Goal: Browse casually: Explore the website without a specific task or goal

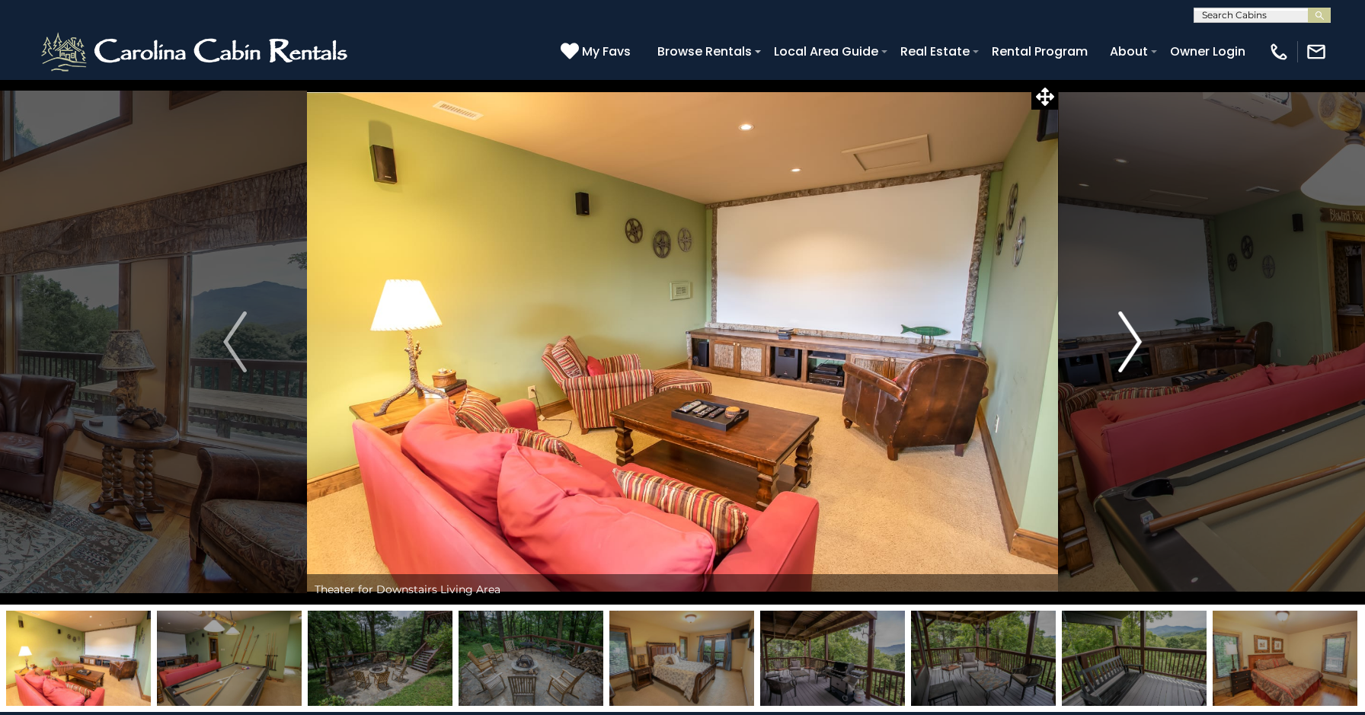
click at [1132, 343] on img "Next" at bounding box center [1129, 342] width 23 height 61
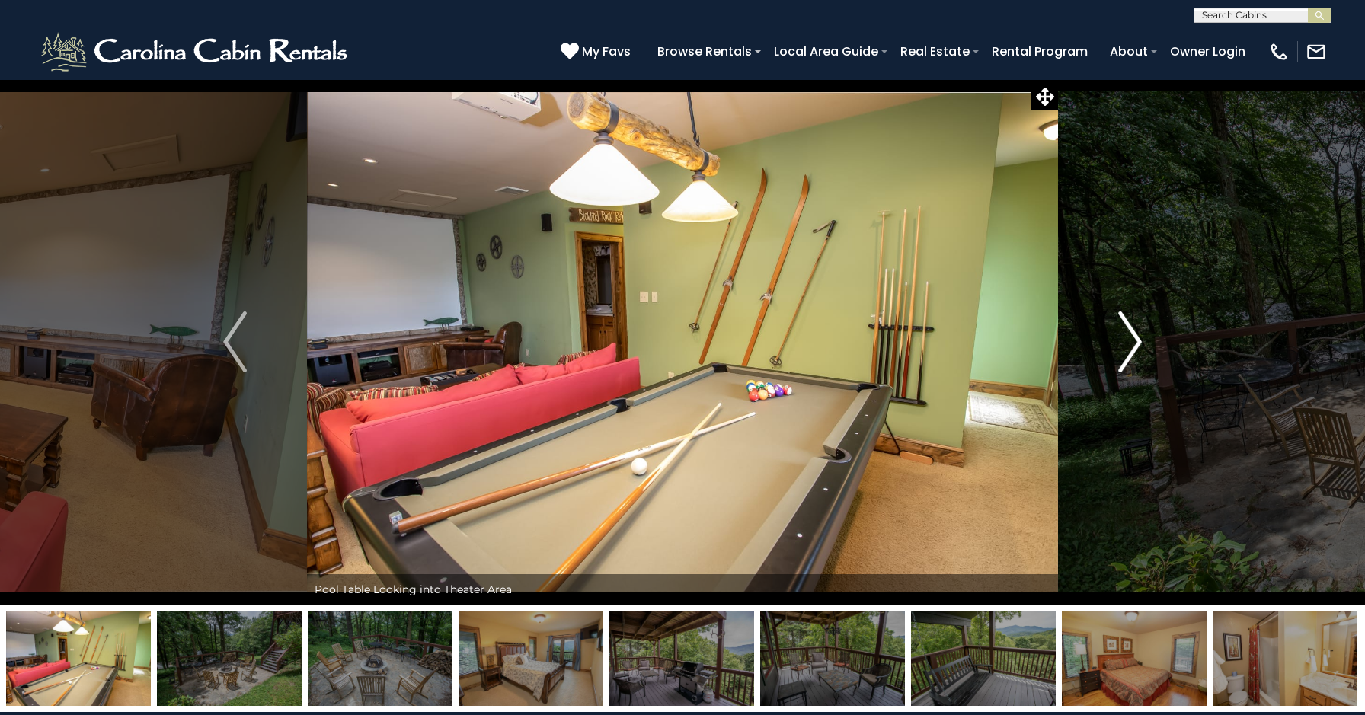
click at [1132, 343] on img "Next" at bounding box center [1129, 342] width 23 height 61
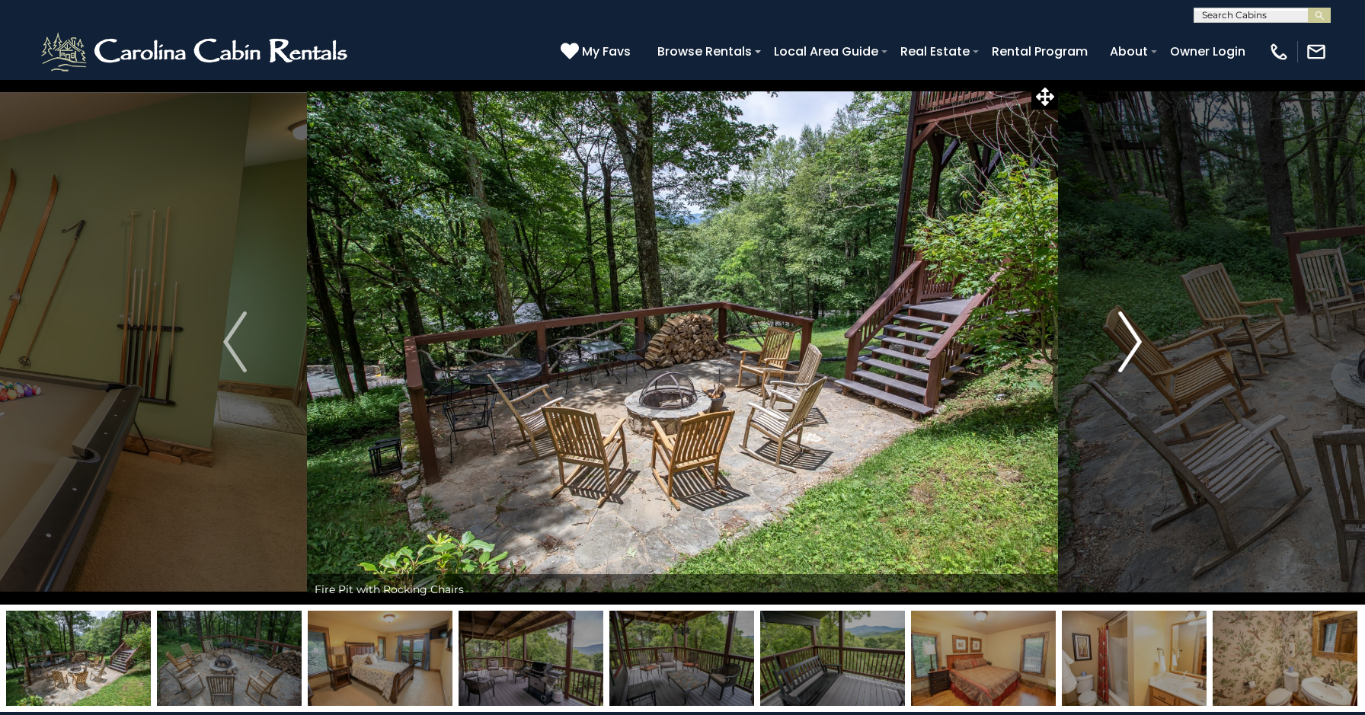
click at [1132, 343] on img "Next" at bounding box center [1129, 342] width 23 height 61
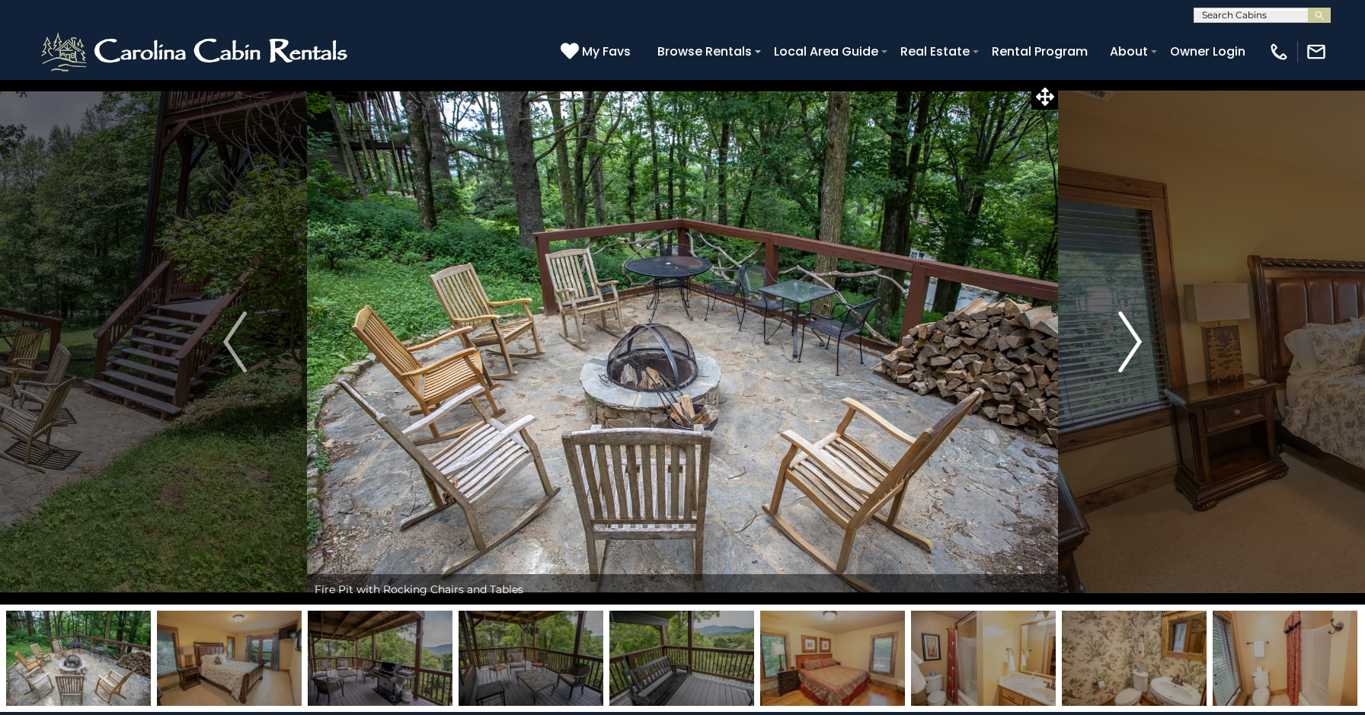
click at [1132, 343] on img "Next" at bounding box center [1129, 342] width 23 height 61
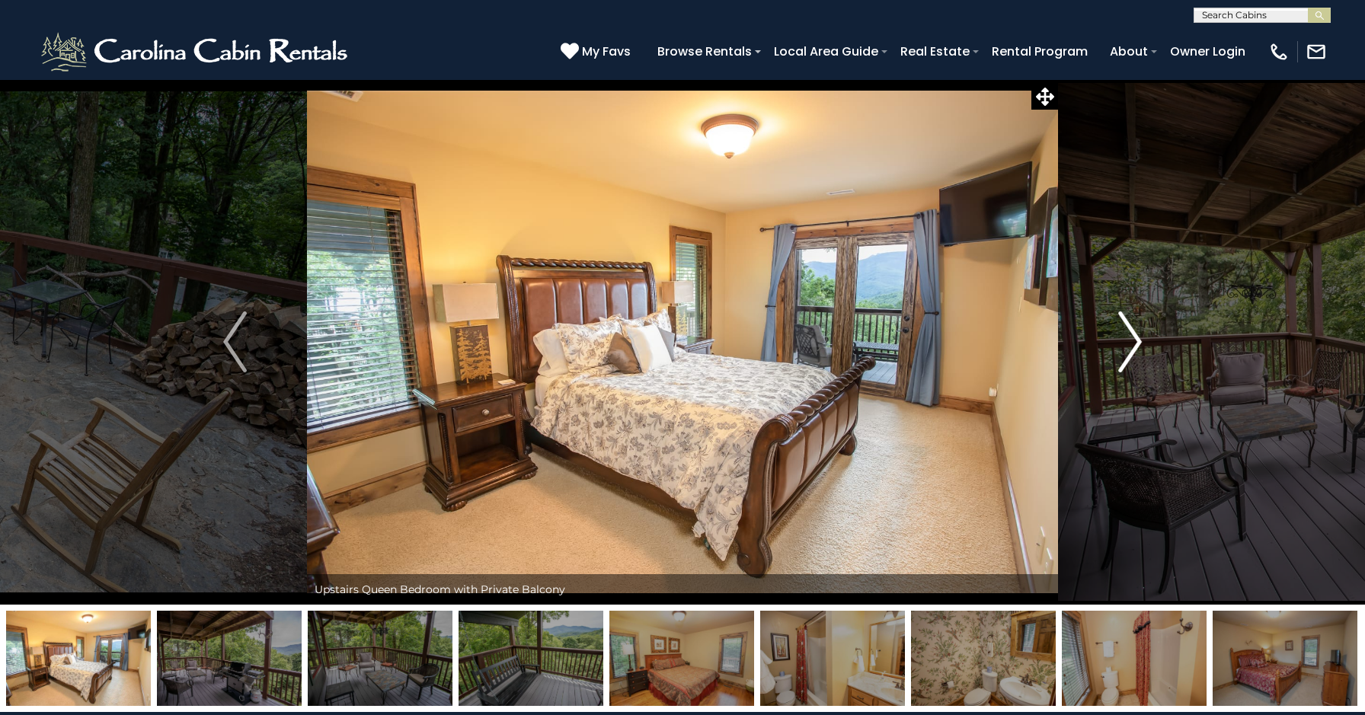
click at [1132, 343] on img "Next" at bounding box center [1129, 342] width 23 height 61
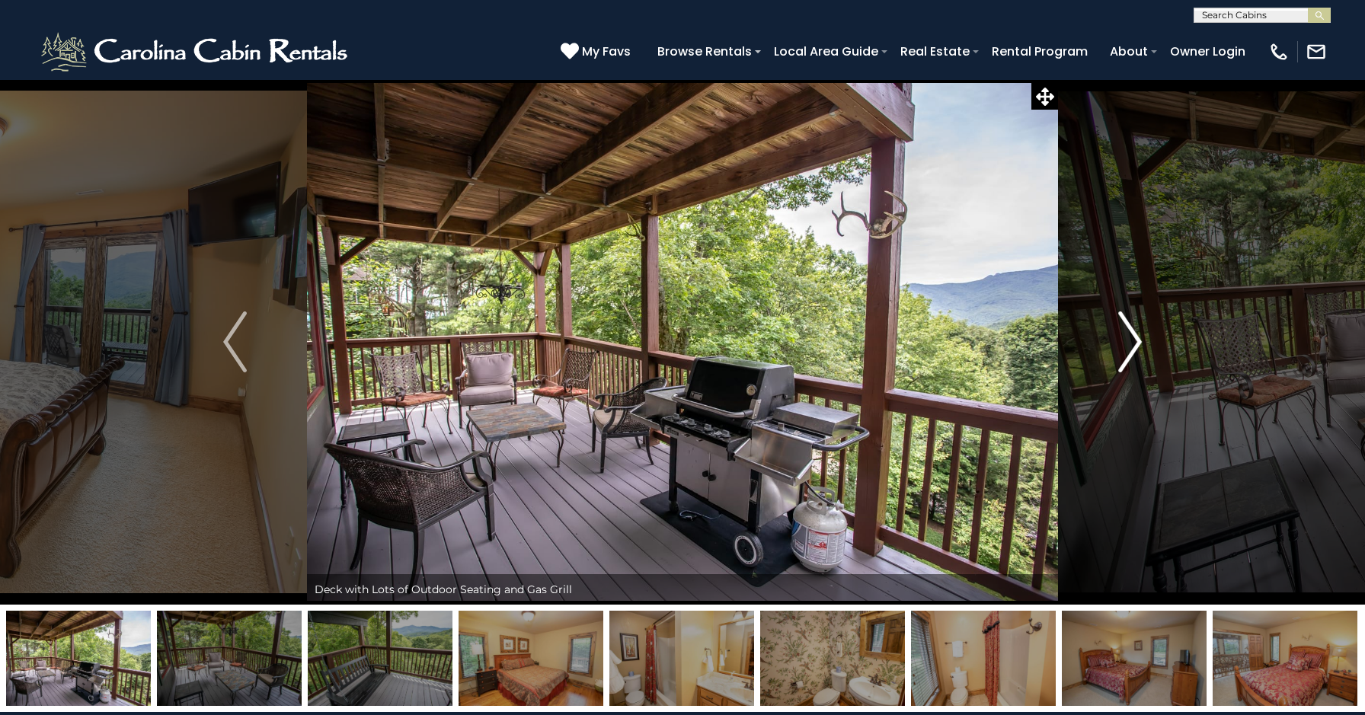
click at [1132, 343] on img "Next" at bounding box center [1129, 342] width 23 height 61
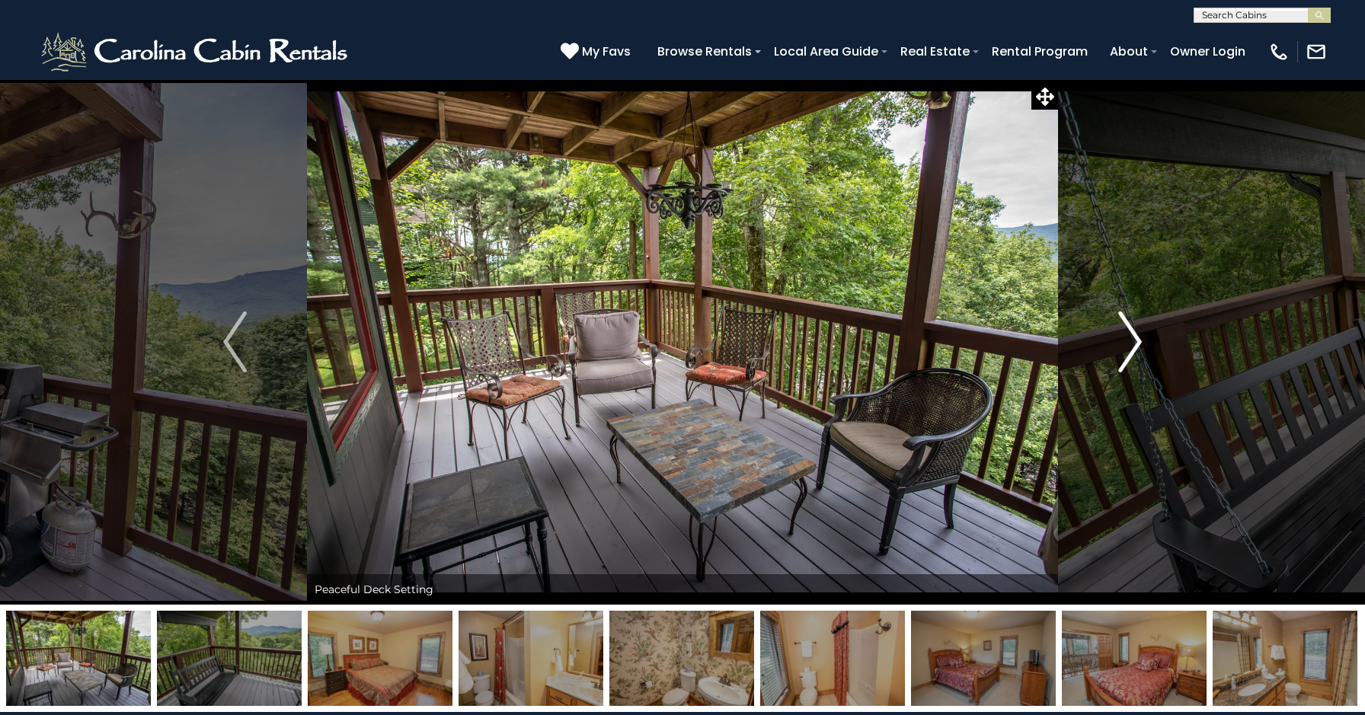
click at [1132, 343] on img "Next" at bounding box center [1129, 342] width 23 height 61
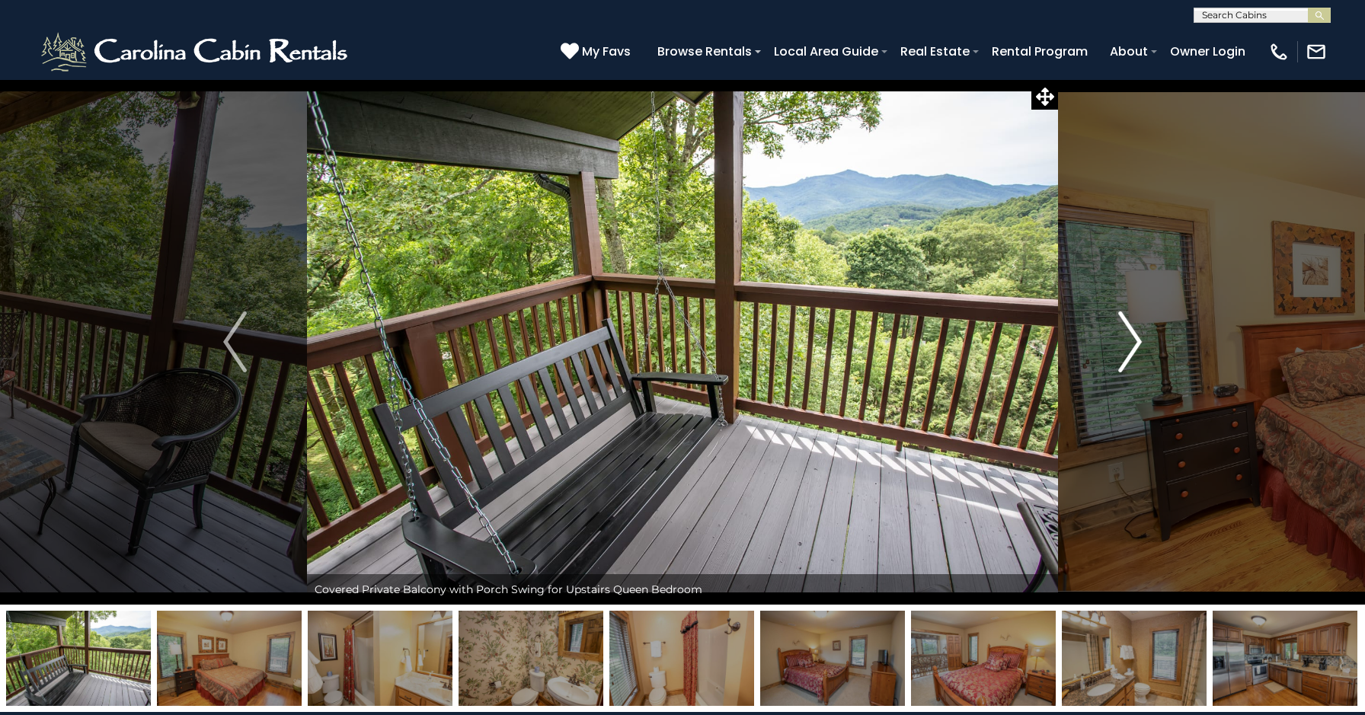
click at [1132, 343] on img "Next" at bounding box center [1129, 342] width 23 height 61
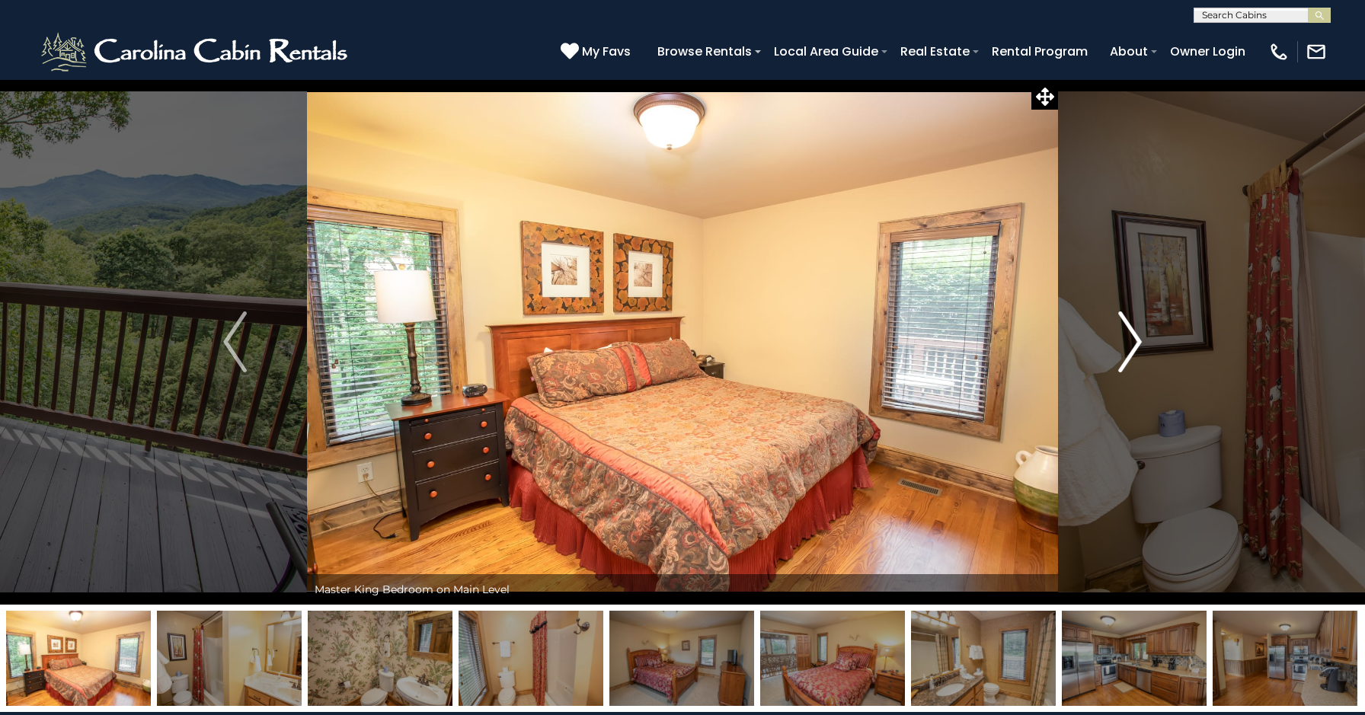
click at [1132, 343] on img "Next" at bounding box center [1129, 342] width 23 height 61
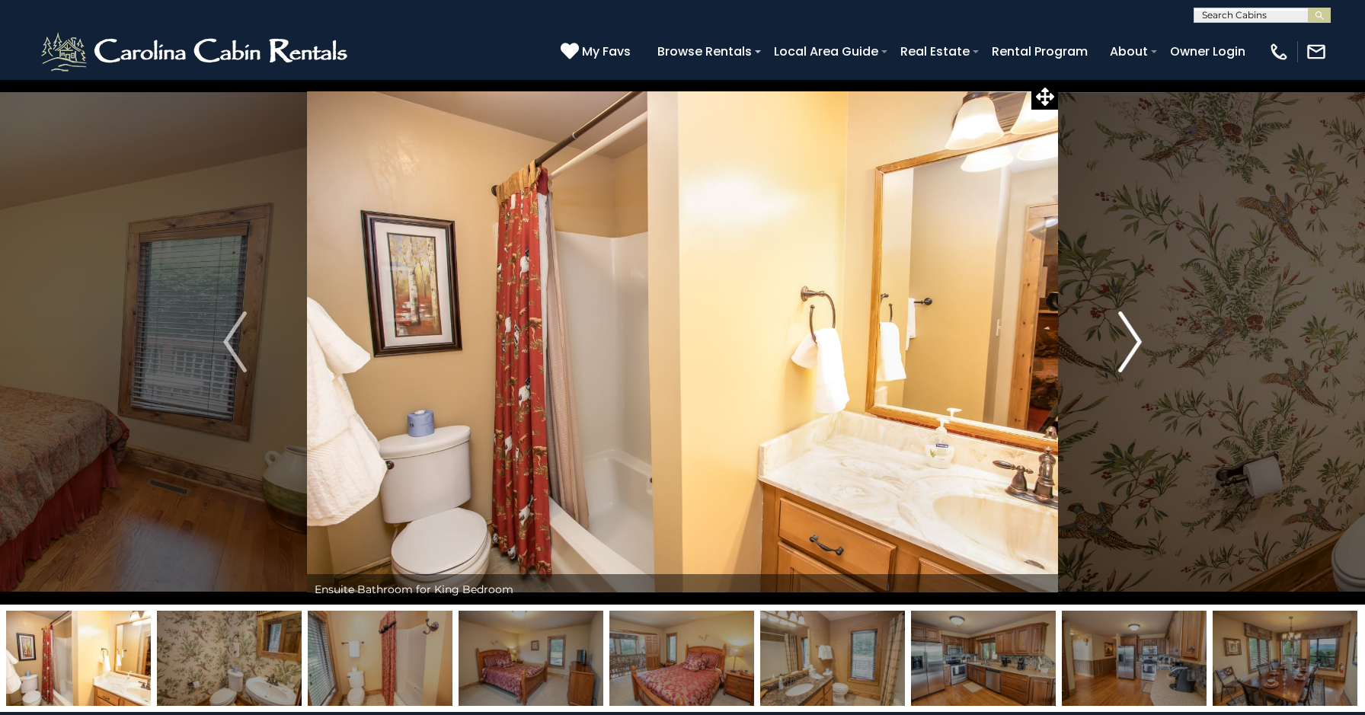
click at [1132, 343] on img "Next" at bounding box center [1129, 342] width 23 height 61
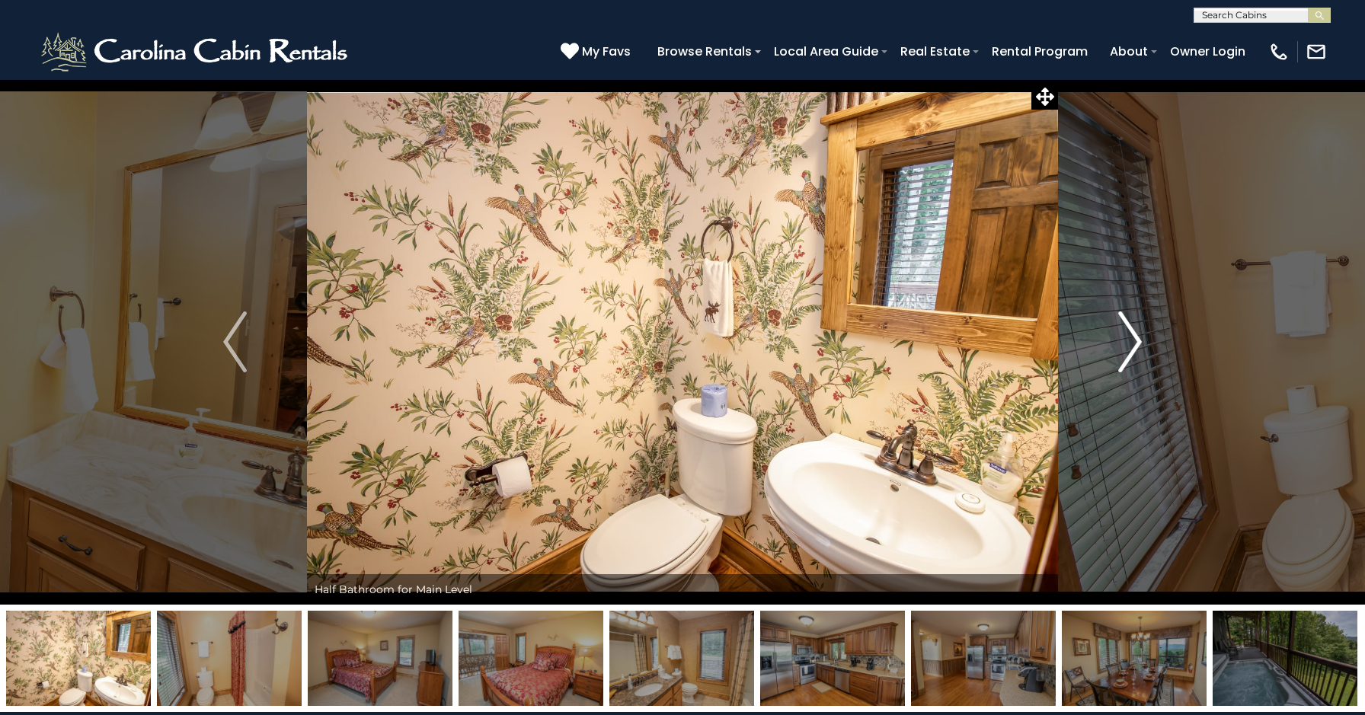
click at [1132, 343] on img "Next" at bounding box center [1129, 342] width 23 height 61
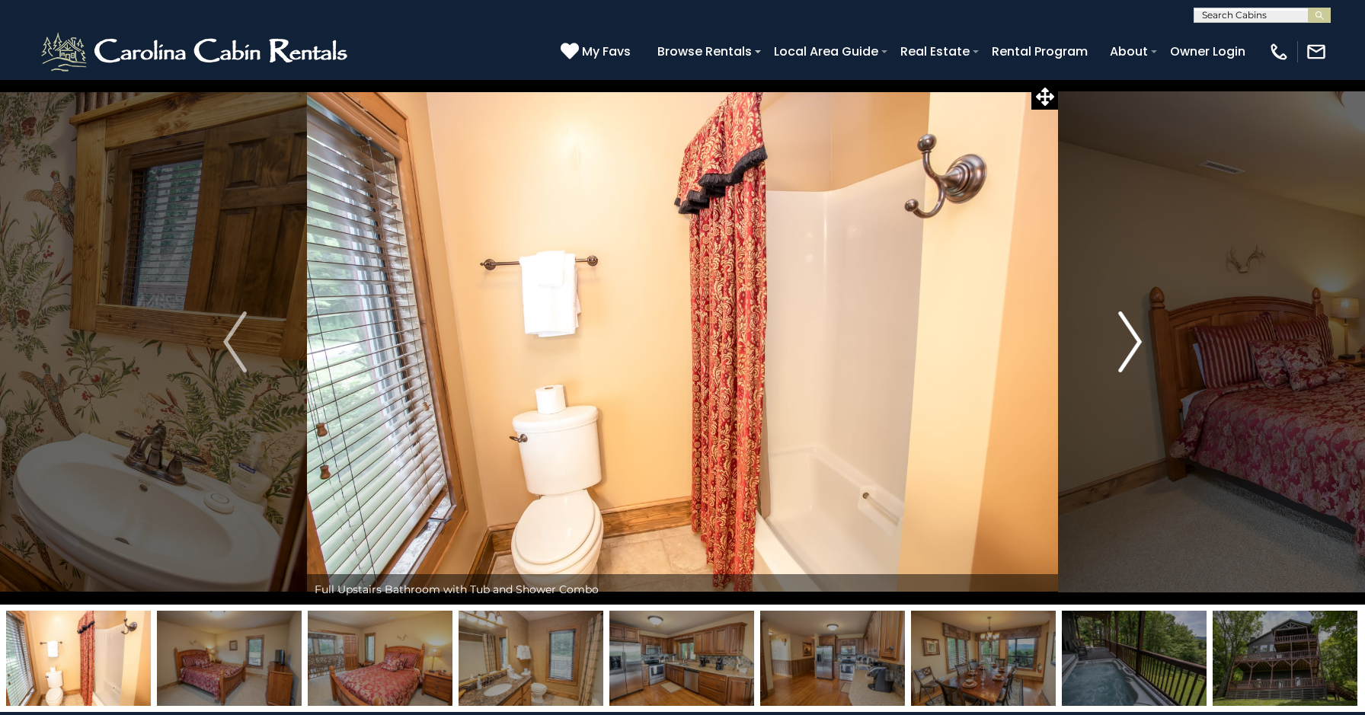
click at [1132, 343] on img "Next" at bounding box center [1129, 342] width 23 height 61
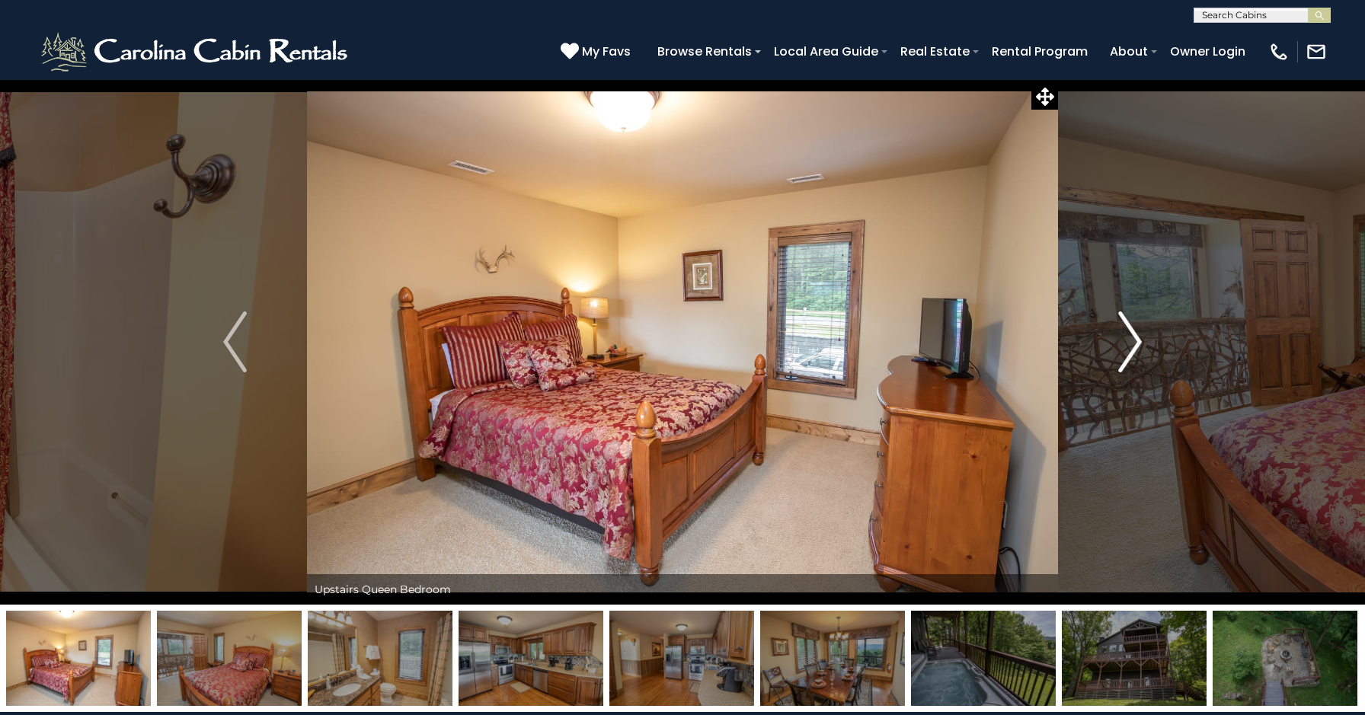
click at [1132, 343] on img "Next" at bounding box center [1129, 342] width 23 height 61
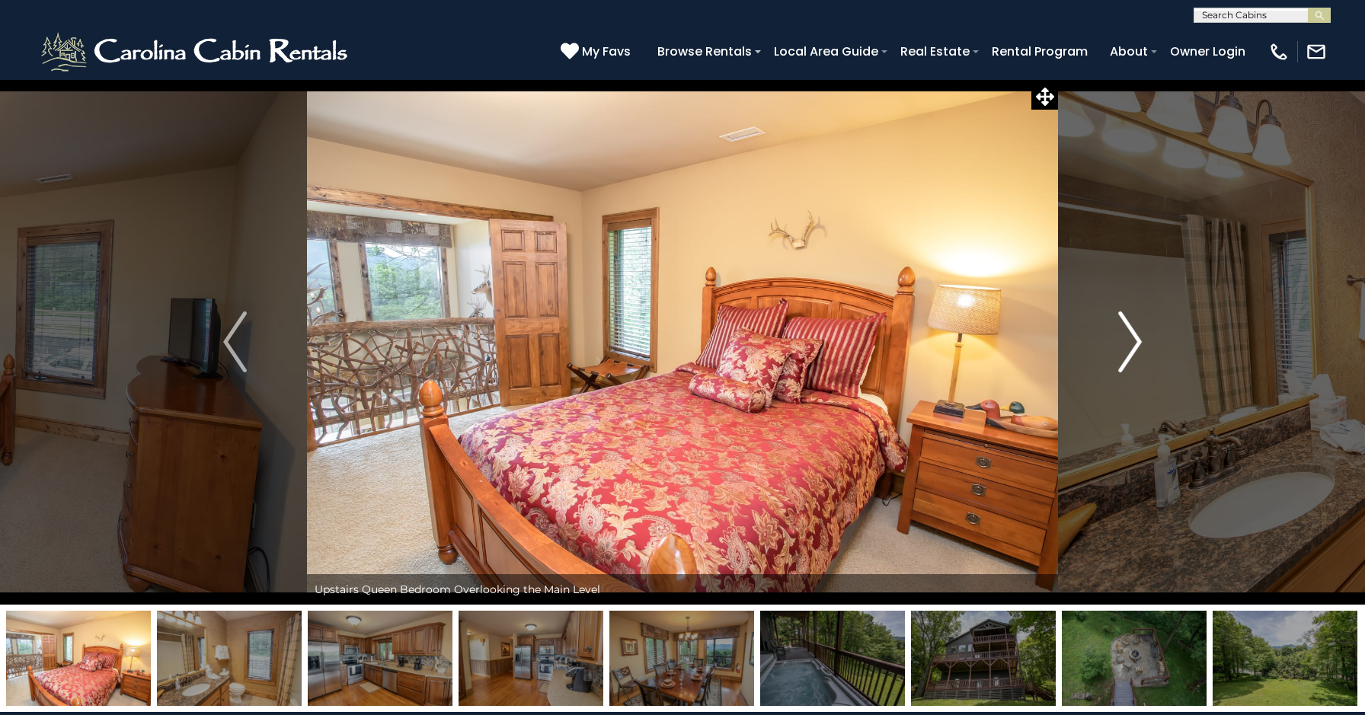
click at [1132, 343] on img "Next" at bounding box center [1129, 342] width 23 height 61
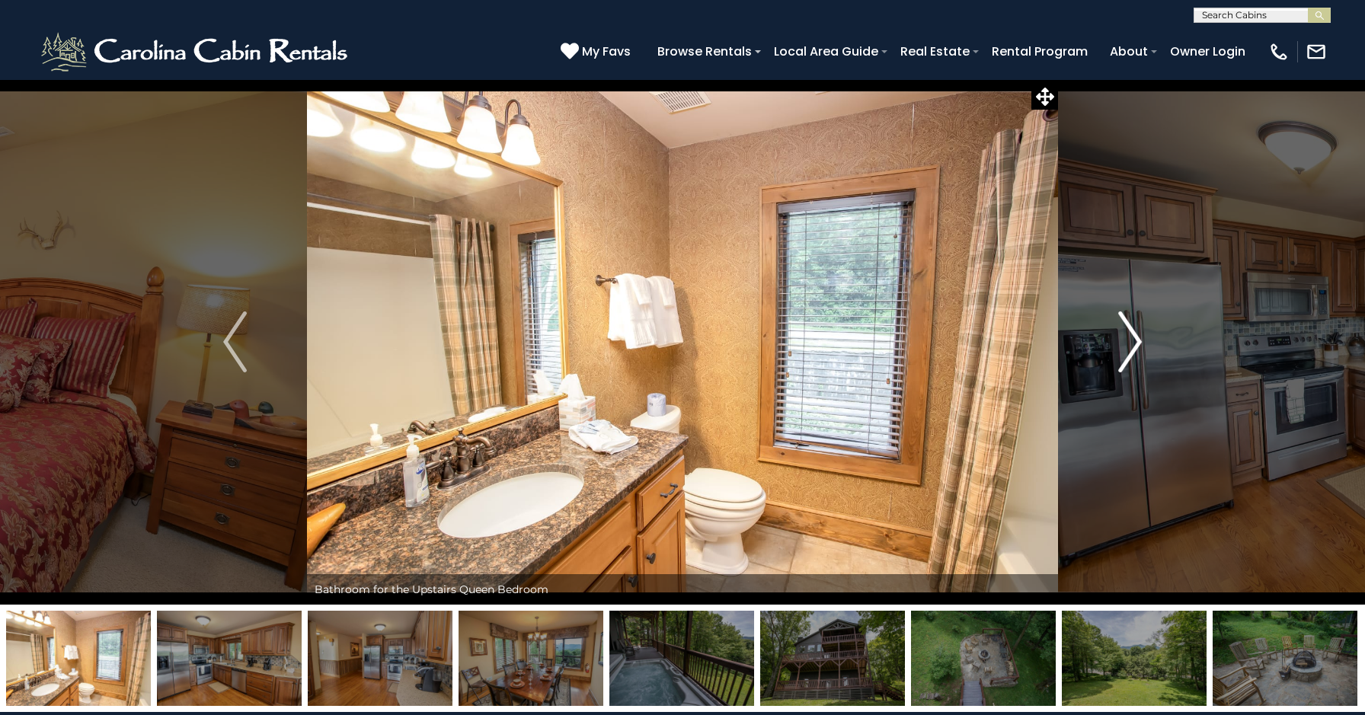
click at [1132, 343] on img "Next" at bounding box center [1129, 342] width 23 height 61
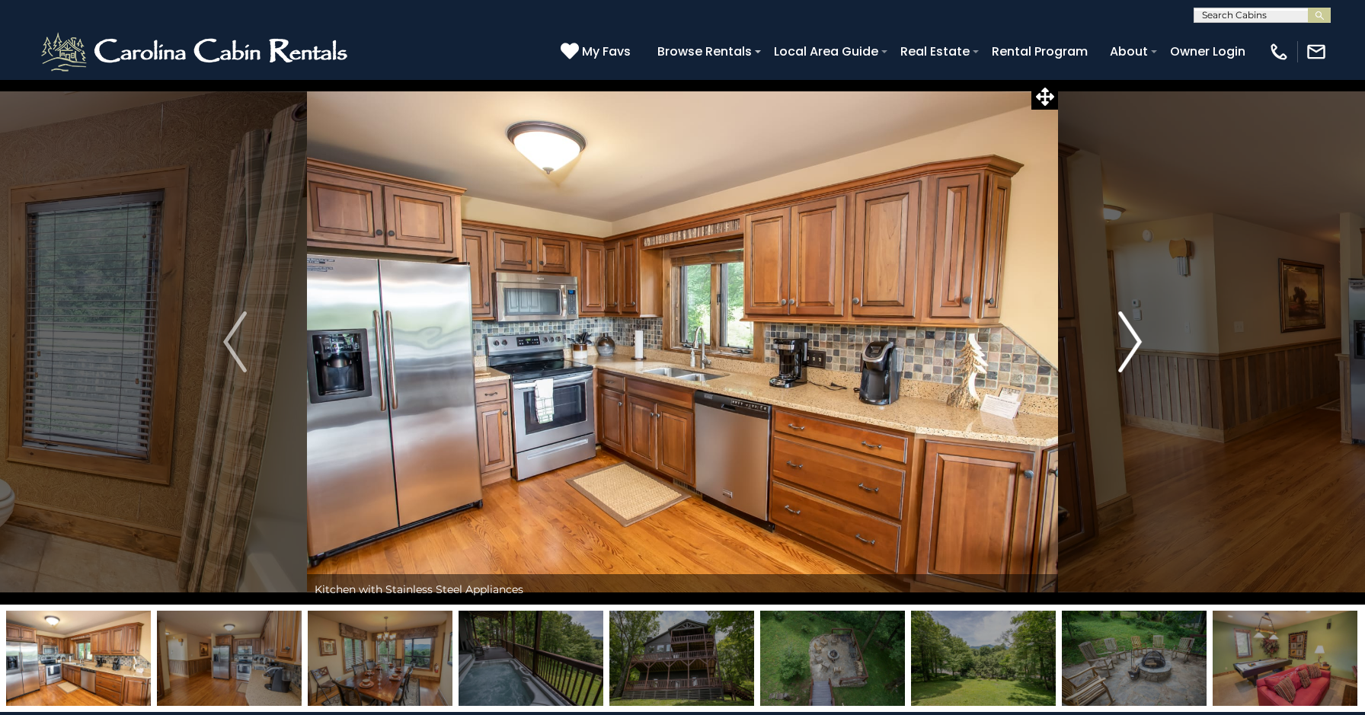
click at [1132, 343] on img "Next" at bounding box center [1129, 342] width 23 height 61
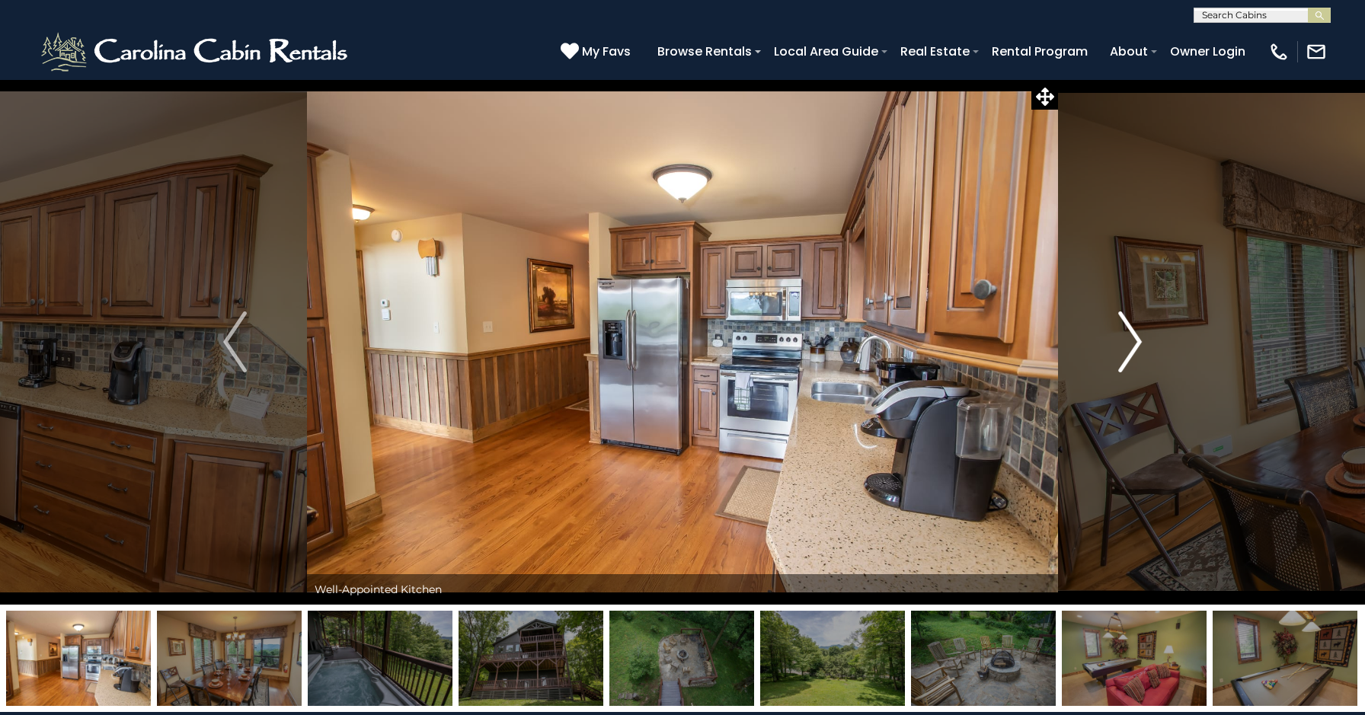
click at [1132, 343] on img "Next" at bounding box center [1129, 342] width 23 height 61
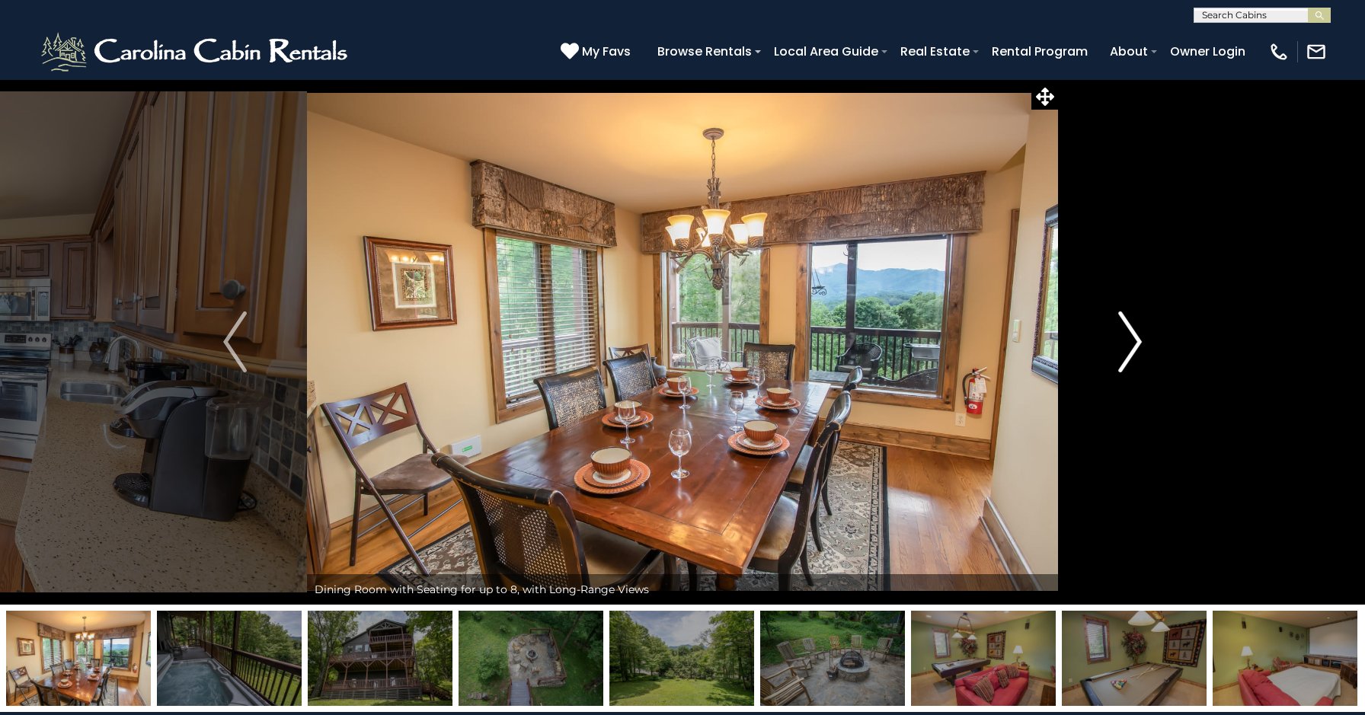
click at [1132, 343] on img "Next" at bounding box center [1129, 342] width 23 height 61
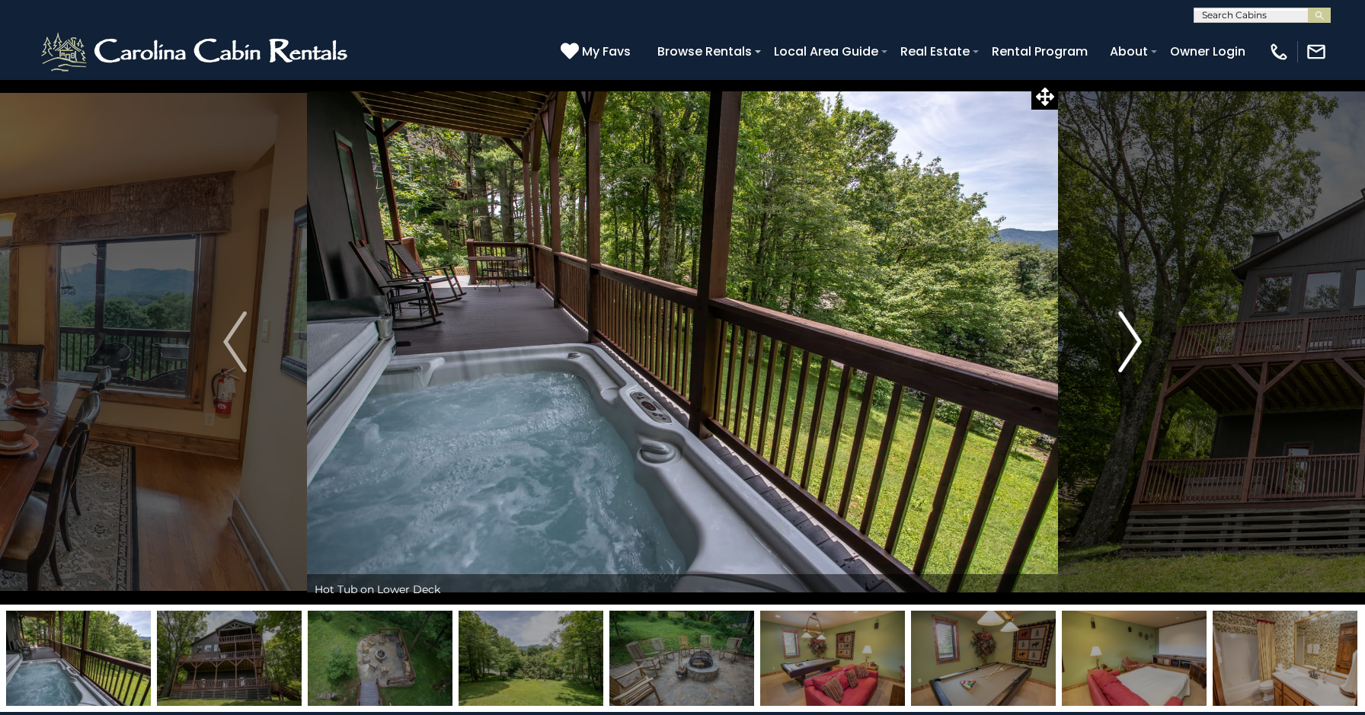
click at [1132, 343] on img "Next" at bounding box center [1129, 342] width 23 height 61
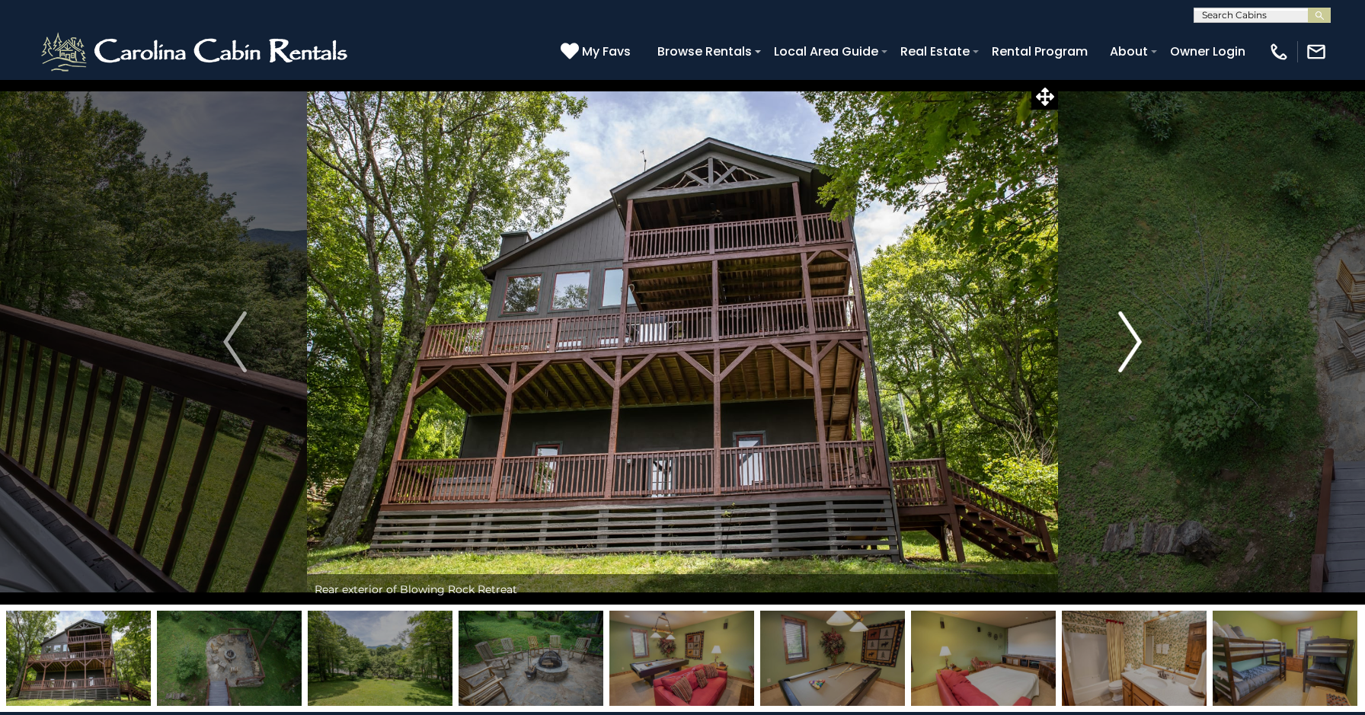
click at [1132, 343] on img "Next" at bounding box center [1129, 342] width 23 height 61
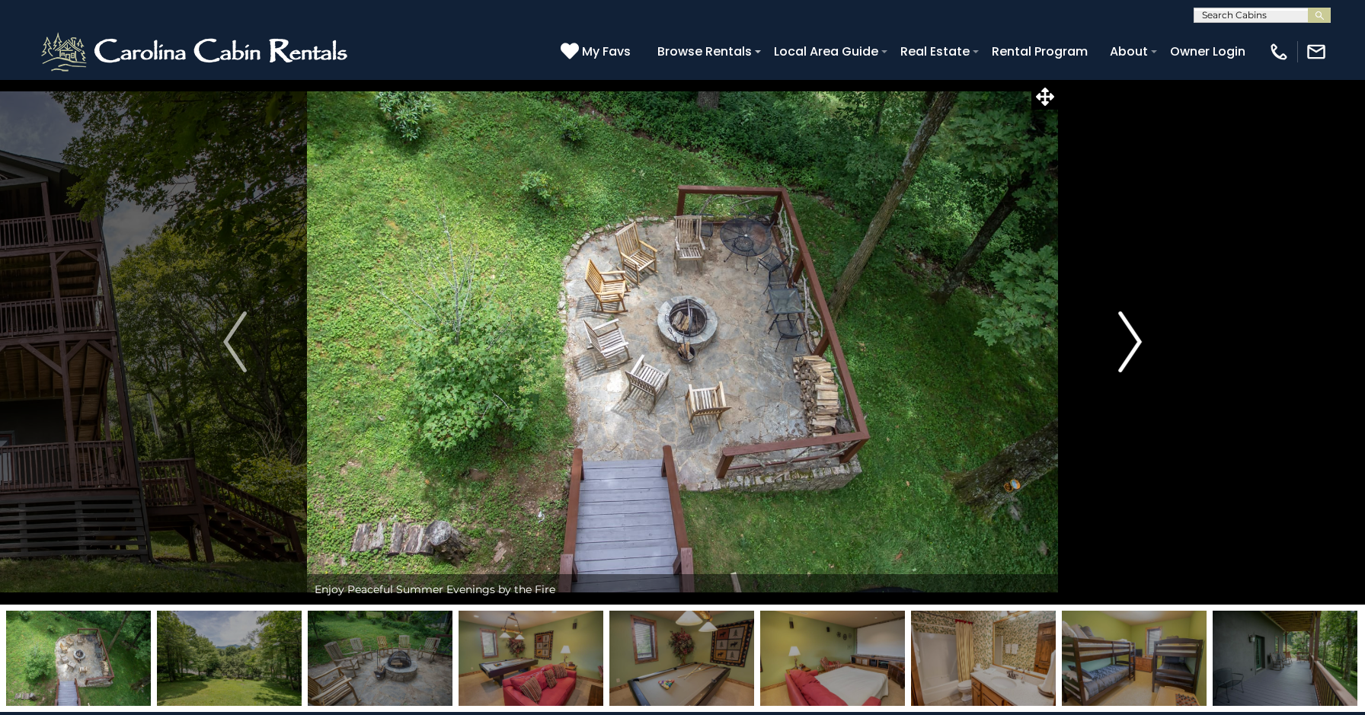
click at [1132, 343] on img "Next" at bounding box center [1129, 342] width 23 height 61
